Goal: Transaction & Acquisition: Download file/media

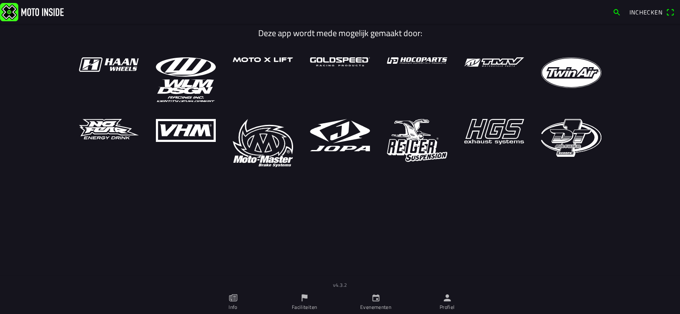
click at [449, 305] on ion-label "Profiel" at bounding box center [447, 307] width 15 height 8
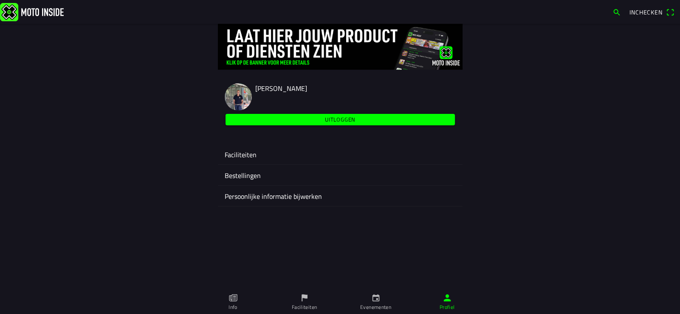
click at [268, 155] on ion-label "Faciliteiten" at bounding box center [340, 155] width 231 height 10
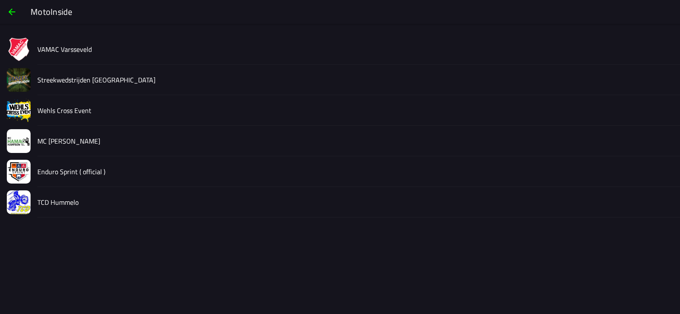
click at [0, 0] on slot "Wehls Cross Event" at bounding box center [0, 0] width 0 height 0
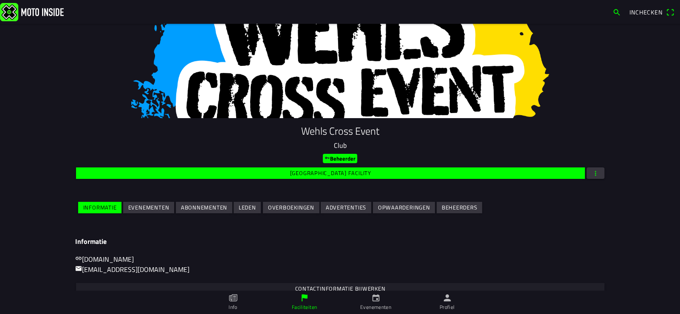
click at [0, 0] on slot "Evenementen" at bounding box center [0, 0] width 0 height 0
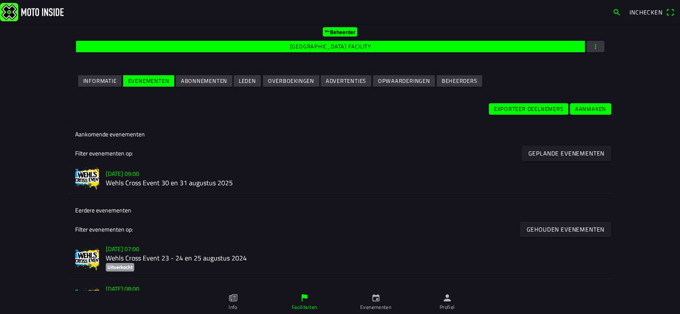
scroll to position [127, 0]
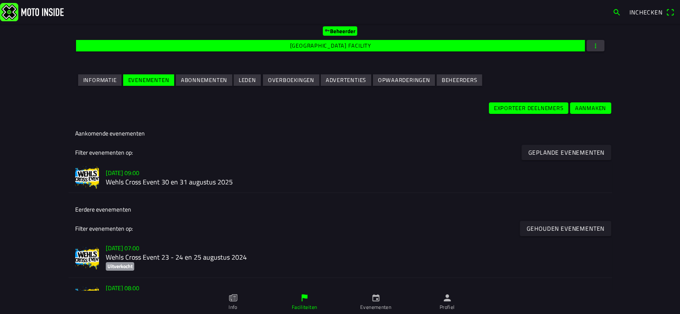
click at [135, 186] on h2 "Wehls Cross Event 30 en 31 augustus 2025" at bounding box center [355, 182] width 499 height 8
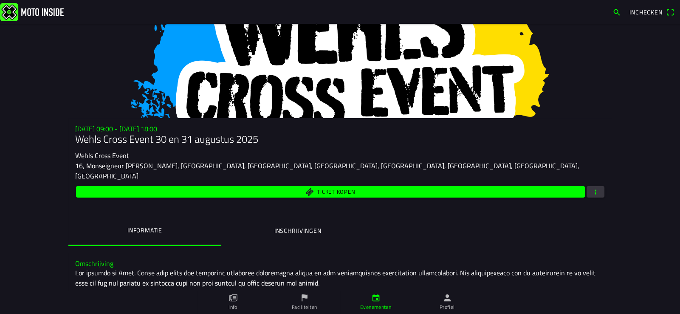
click at [595, 186] on span "button" at bounding box center [596, 191] width 8 height 11
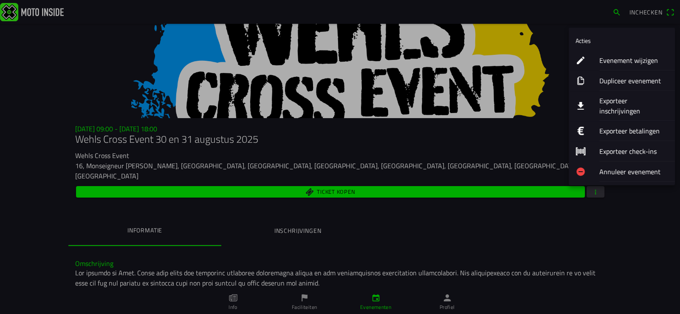
click at [620, 99] on ion-label "Exporteer inschrijvingen" at bounding box center [633, 106] width 69 height 20
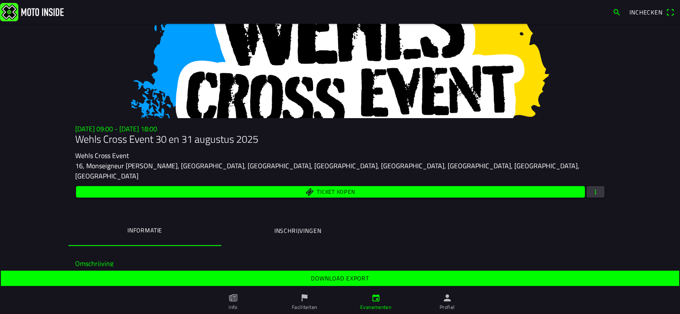
click at [0, 0] on slot "Download export" at bounding box center [0, 0] width 0 height 0
